Goal: Task Accomplishment & Management: Use online tool/utility

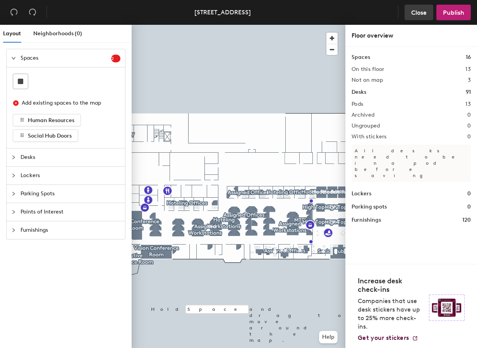
click at [419, 12] on span "Close" at bounding box center [418, 12] width 15 height 7
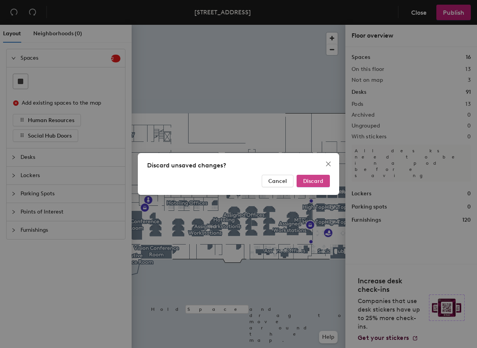
click at [308, 182] on span "Discard" at bounding box center [313, 181] width 20 height 7
